Goal: Task Accomplishment & Management: Manage account settings

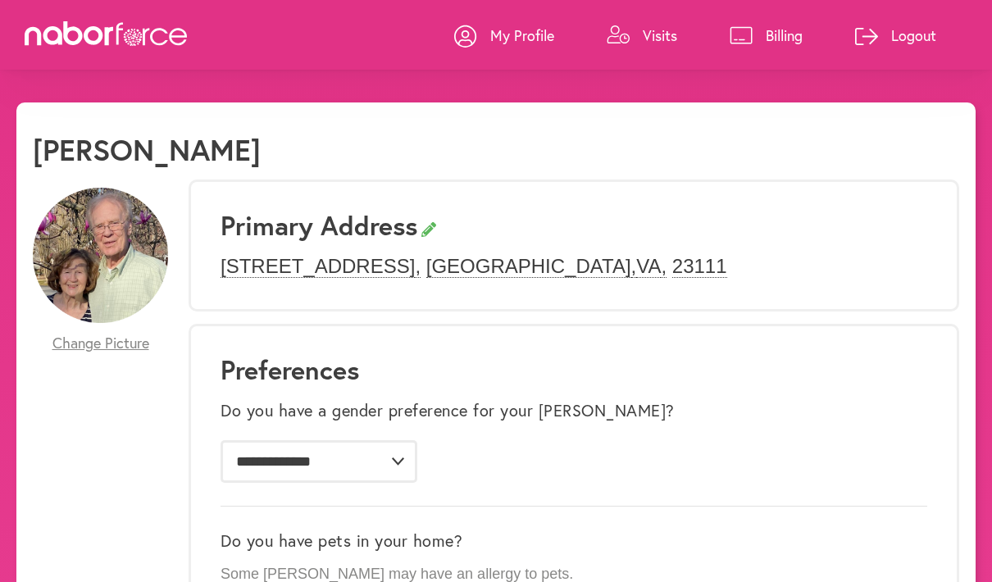
click at [644, 38] on p "Visits" at bounding box center [660, 35] width 34 height 20
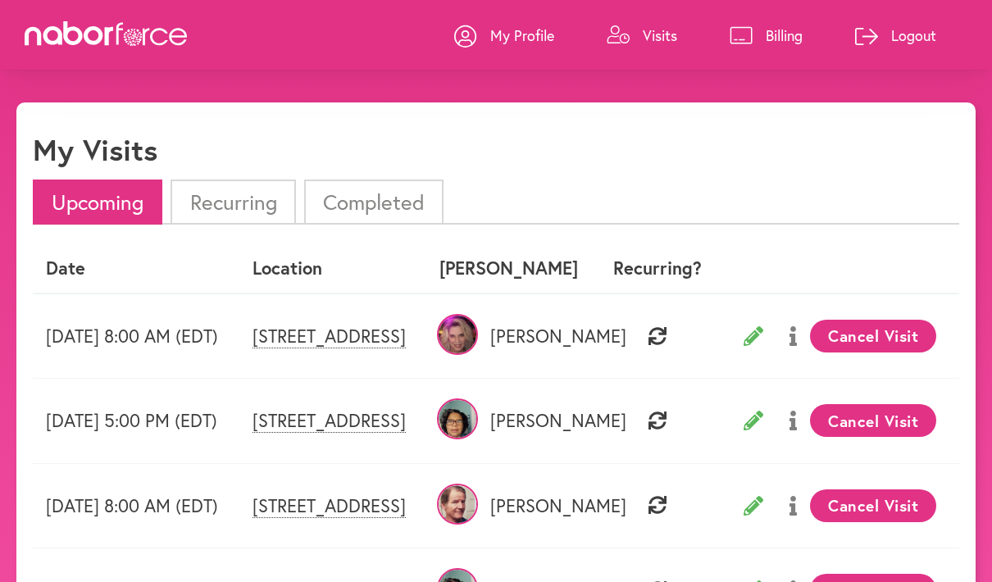
click at [522, 38] on p "My Profile" at bounding box center [522, 35] width 64 height 20
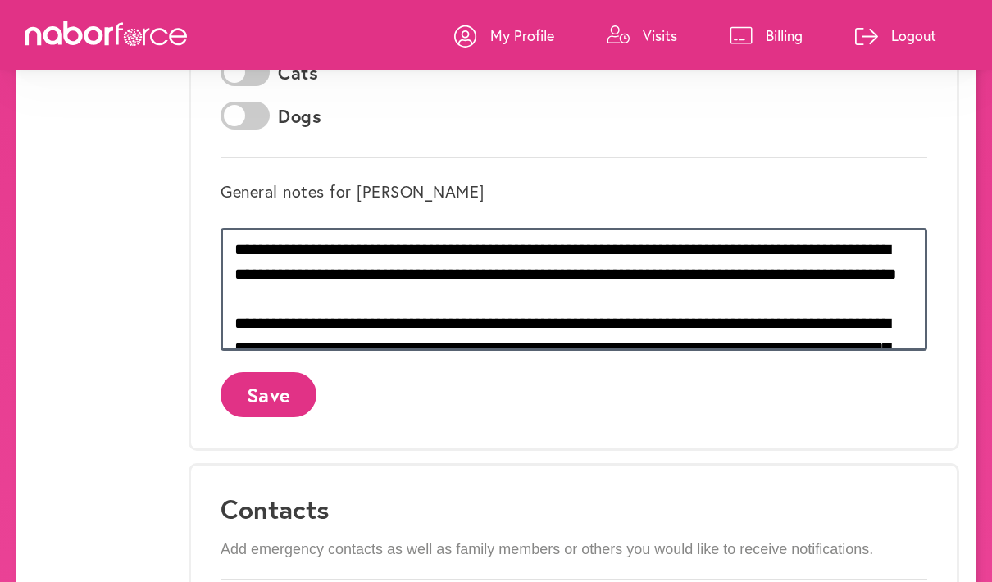
click at [243, 242] on textarea at bounding box center [574, 289] width 707 height 123
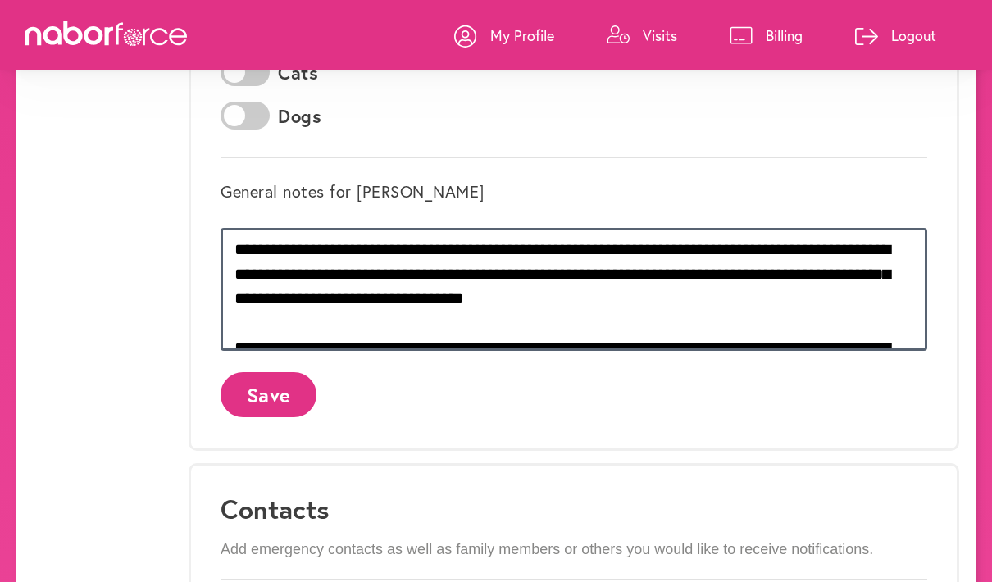
click at [545, 271] on textarea at bounding box center [574, 289] width 707 height 123
click at [475, 276] on textarea at bounding box center [574, 289] width 707 height 123
click at [872, 300] on textarea at bounding box center [574, 289] width 707 height 123
click at [491, 294] on textarea at bounding box center [574, 289] width 707 height 123
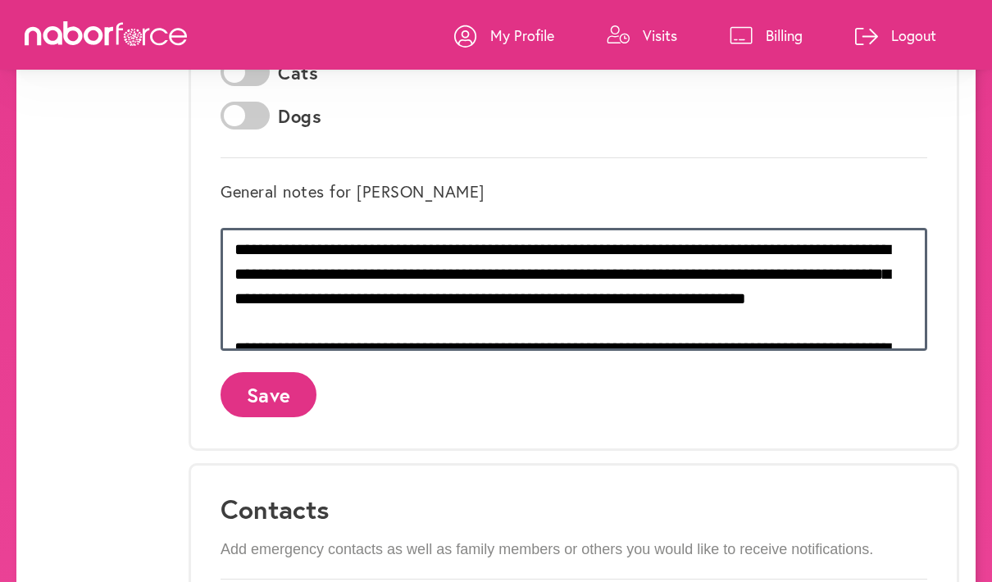
type textarea "**********"
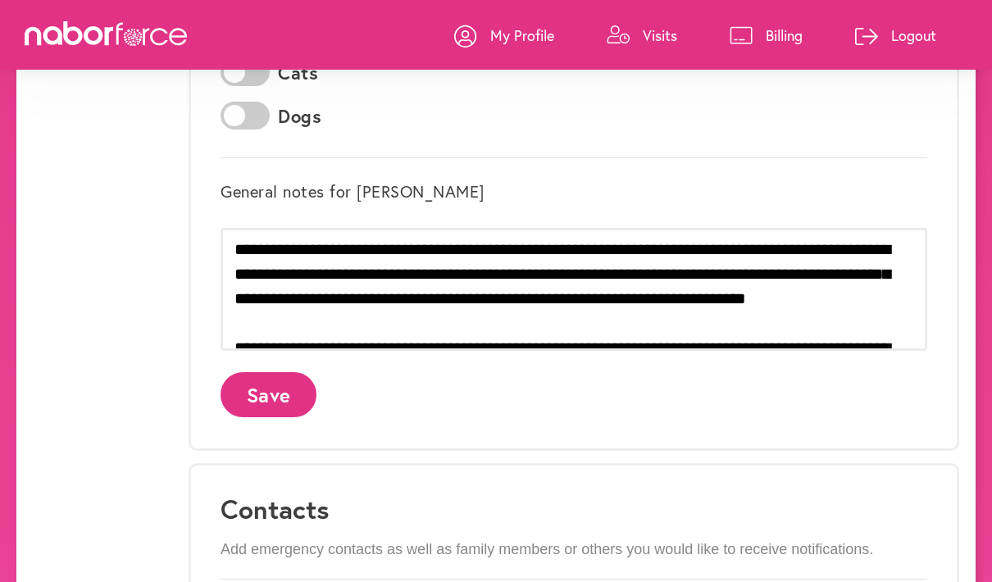
click at [269, 402] on button "Save" at bounding box center [269, 394] width 96 height 45
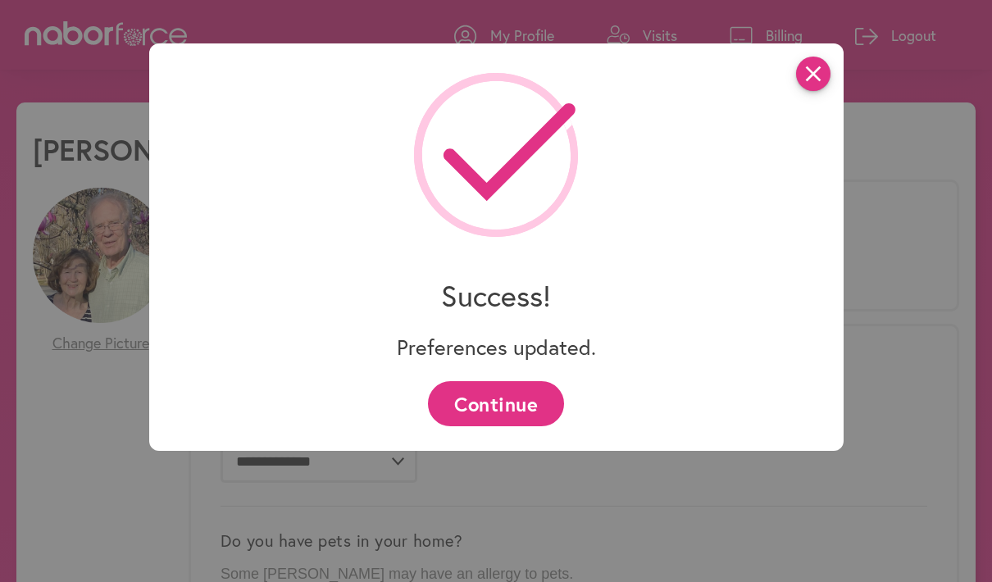
click at [807, 84] on icon "close" at bounding box center [813, 74] width 34 height 34
